Goal: Navigation & Orientation: Find specific page/section

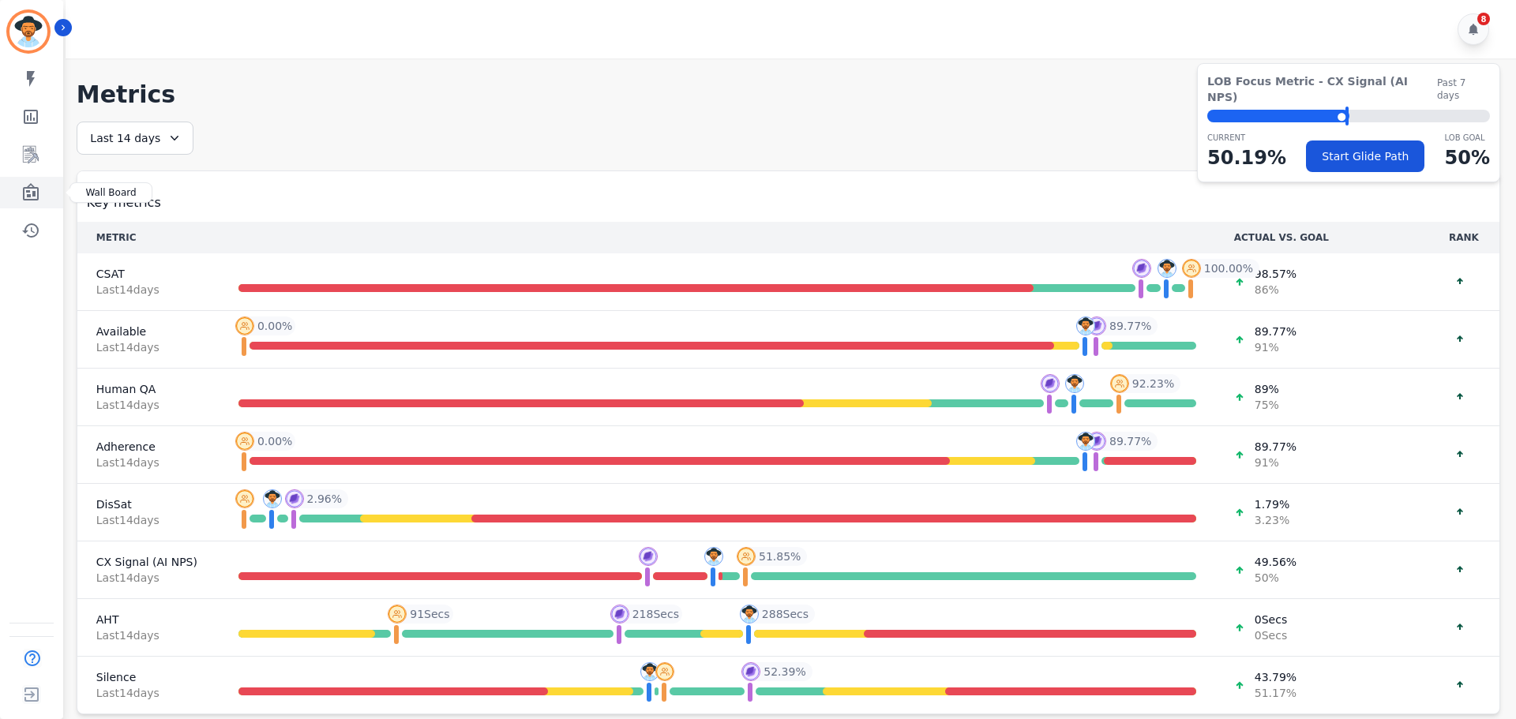
click at [39, 193] on icon "Sidebar" at bounding box center [31, 191] width 16 height 17
